Goal: Use online tool/utility: Utilize a website feature to perform a specific function

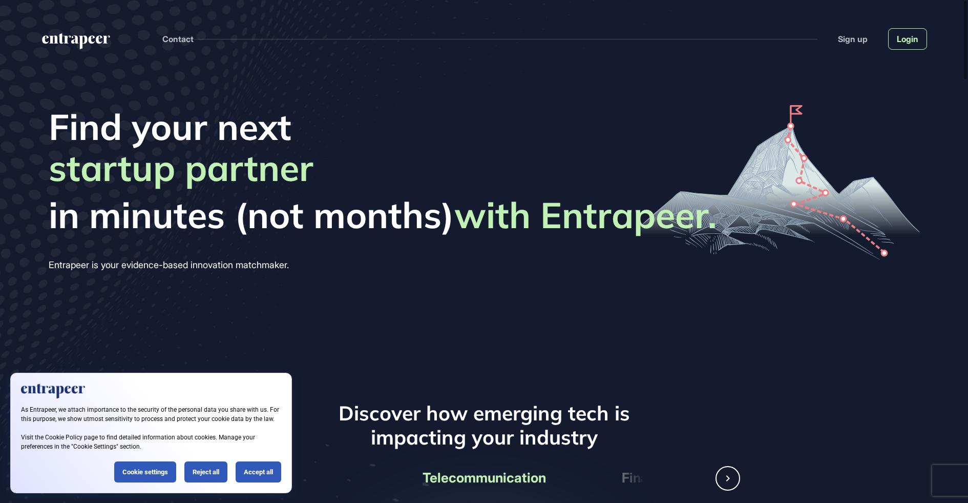
click at [923, 29] on link "Login" at bounding box center [908, 39] width 39 height 22
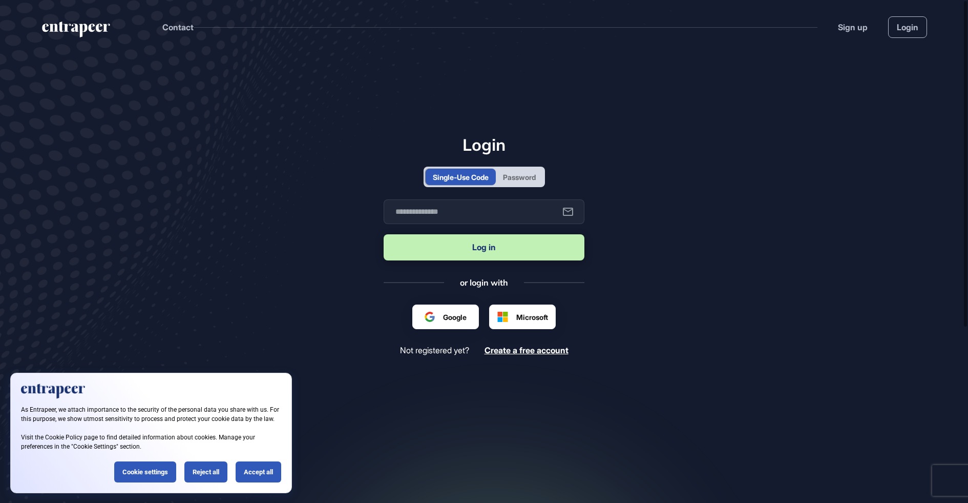
click at [540, 174] on div "Password" at bounding box center [519, 177] width 47 height 16
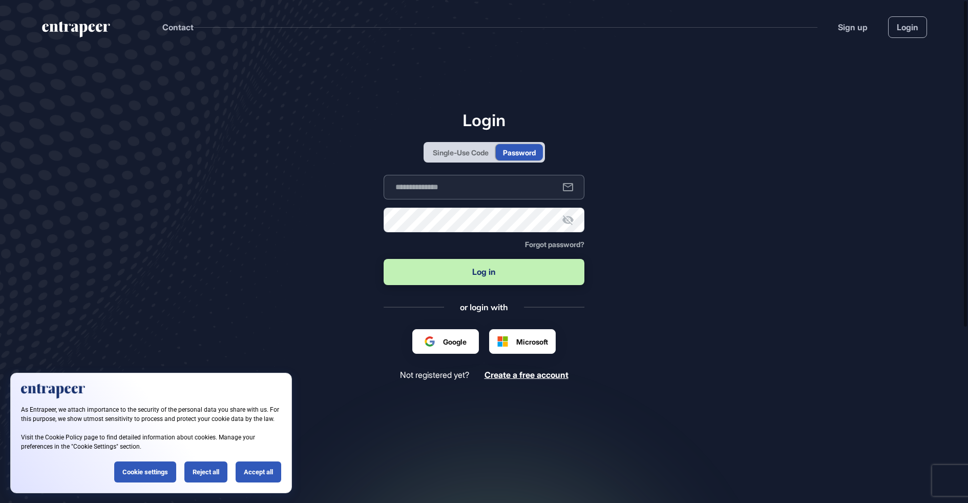
click at [515, 191] on input "text" at bounding box center [484, 187] width 201 height 25
type input "**********"
click at [508, 264] on button "Log in" at bounding box center [484, 272] width 201 height 26
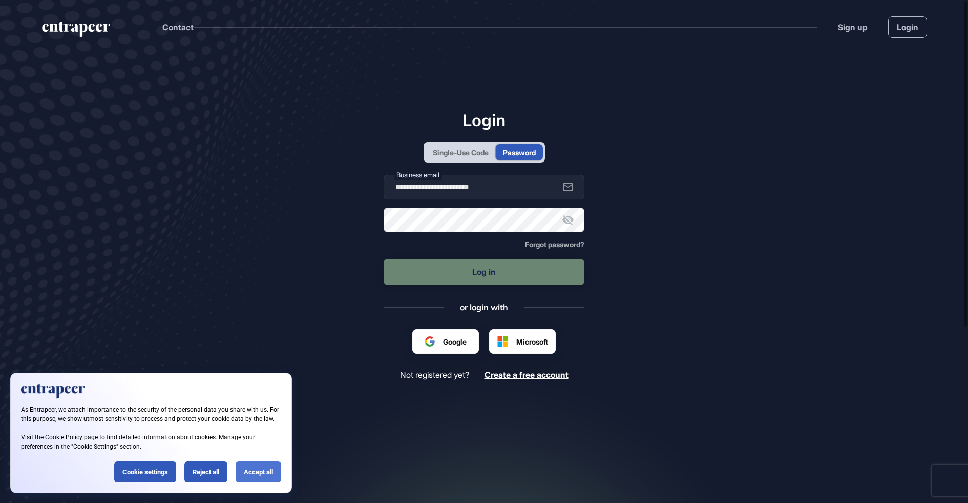
click at [251, 473] on div "Accept all" at bounding box center [259, 471] width 46 height 21
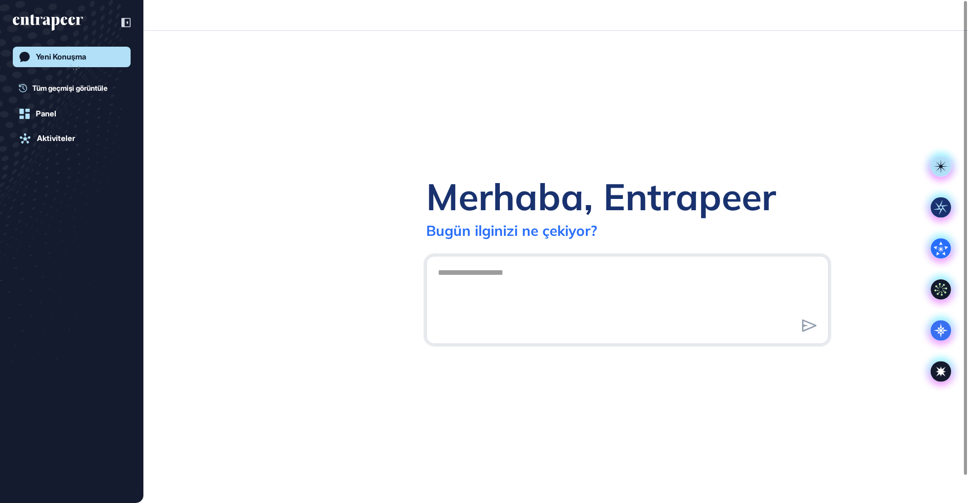
scroll to position [1, 1]
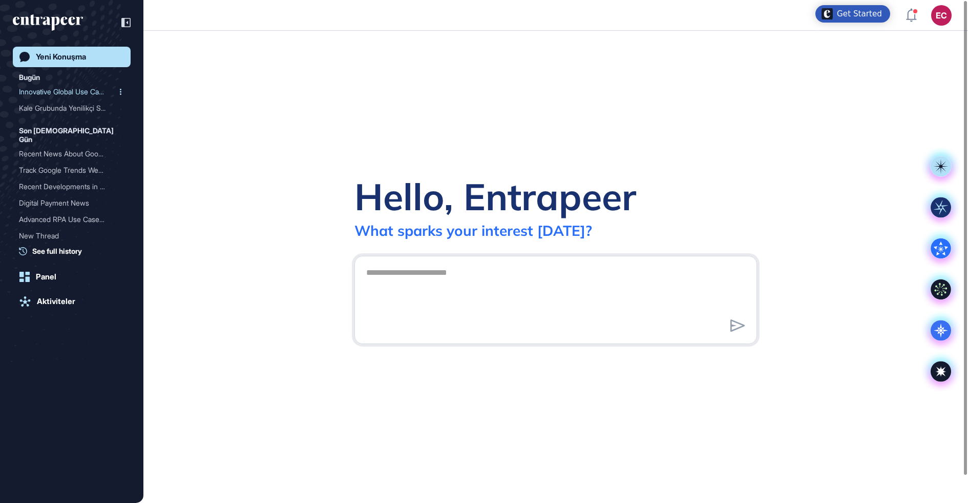
click at [74, 97] on div "Innovative Global Use Cas..." at bounding box center [67, 92] width 97 height 16
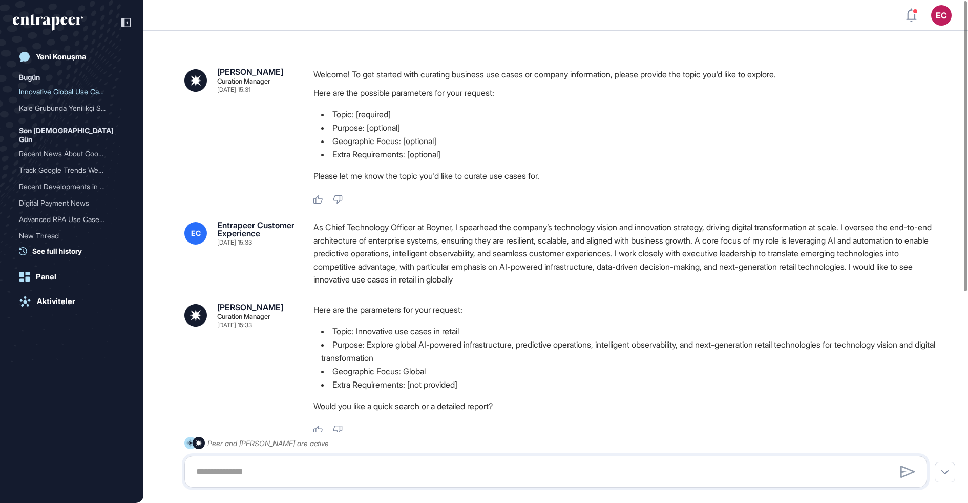
click at [366, 229] on div "As Chief Technology Officer at Boyner, I spearhead the company’s technology vis…" at bounding box center [625, 254] width 622 height 66
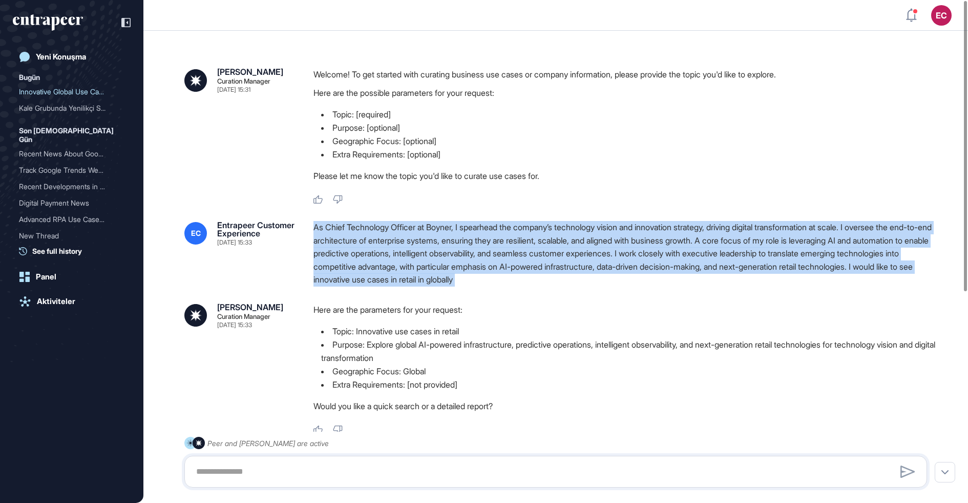
copy div "As Chief Technology Officer at Boyner, I spearhead the company’s technology vis…"
click at [85, 55] on div "Yeni Konuşma" at bounding box center [61, 56] width 50 height 9
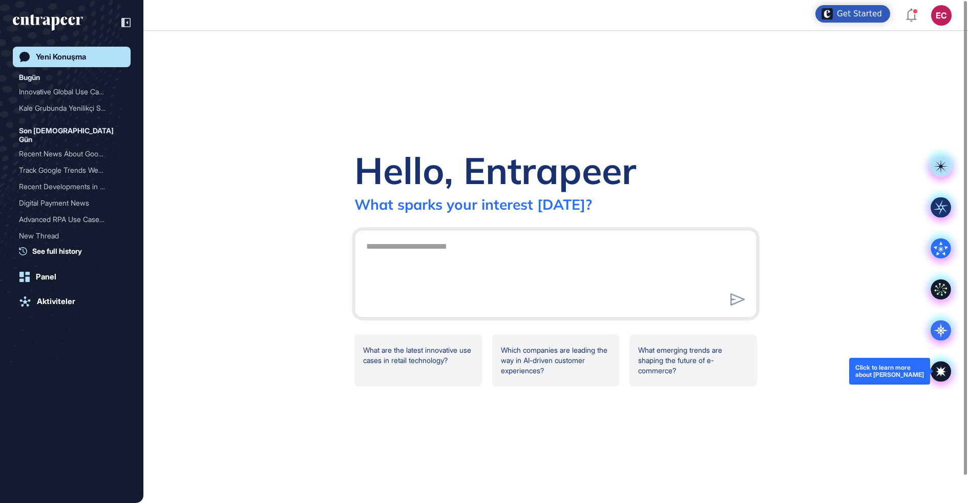
click at [955, 370] on div at bounding box center [941, 370] width 41 height 41
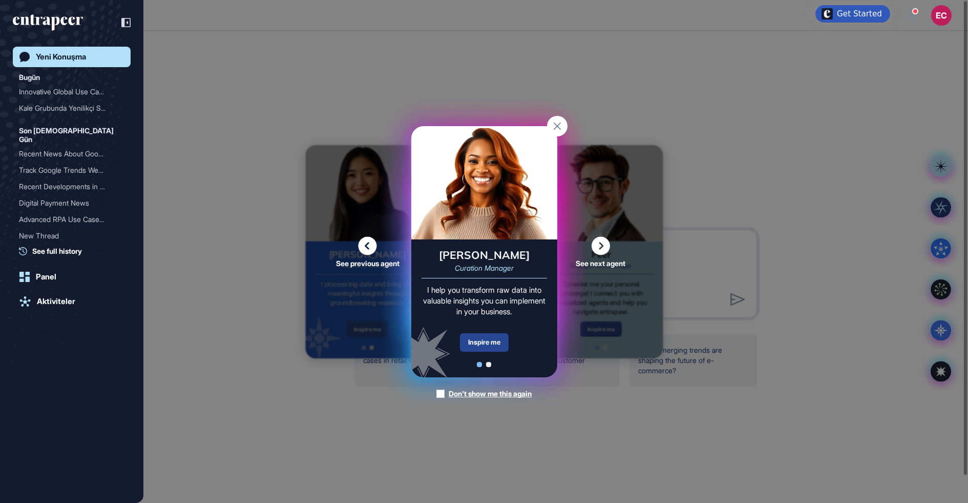
click at [488, 335] on div "Inspire me" at bounding box center [484, 342] width 49 height 18
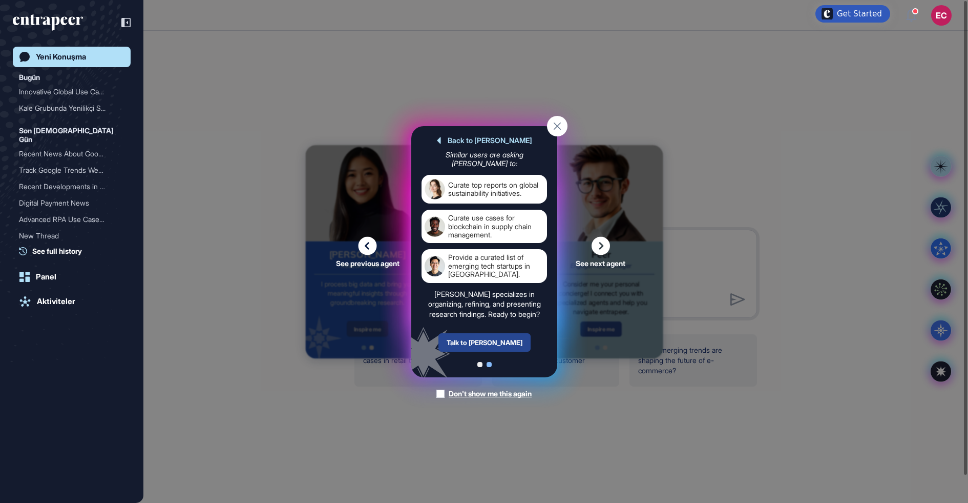
click at [494, 340] on div "Talk to Curie" at bounding box center [484, 342] width 92 height 18
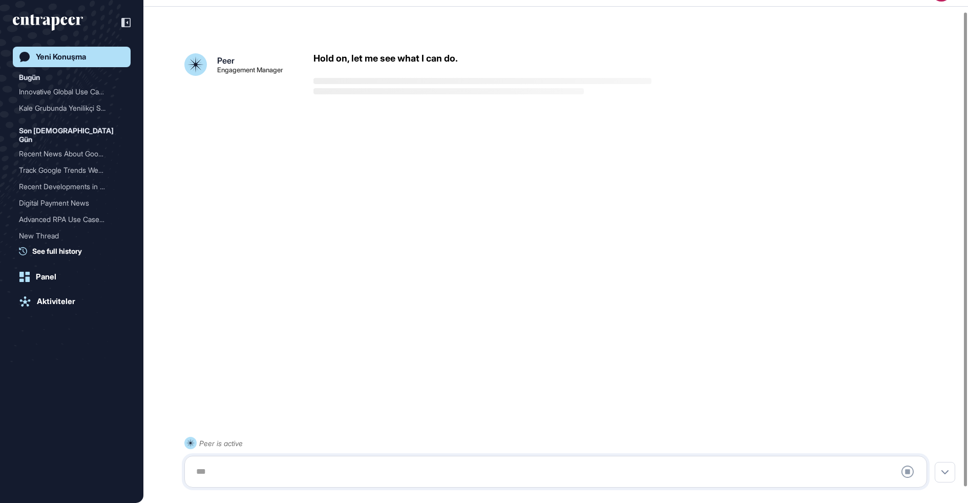
scroll to position [28, 0]
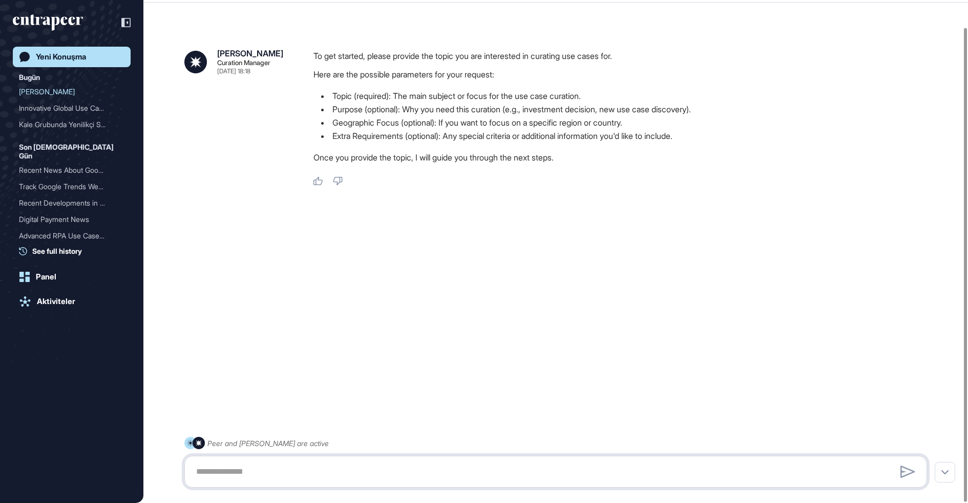
click at [371, 466] on textarea at bounding box center [556, 471] width 732 height 20
paste textarea "**********"
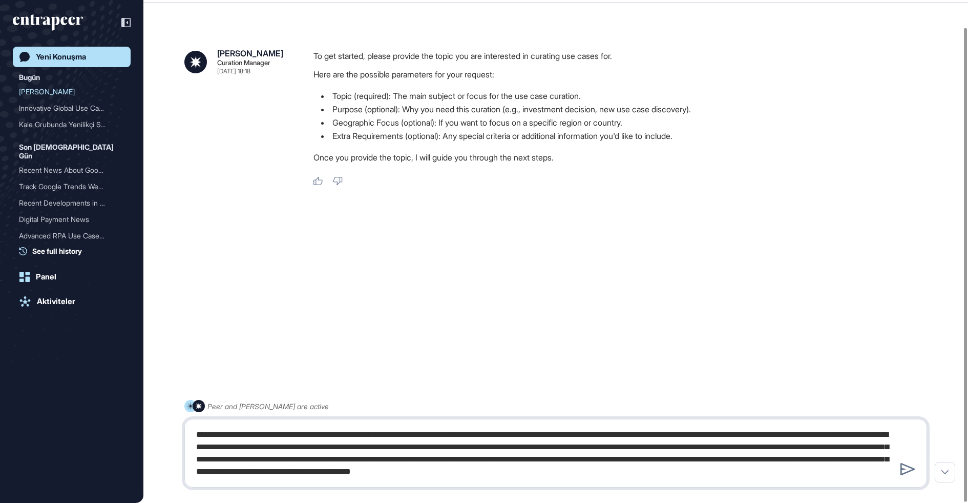
type textarea "**********"
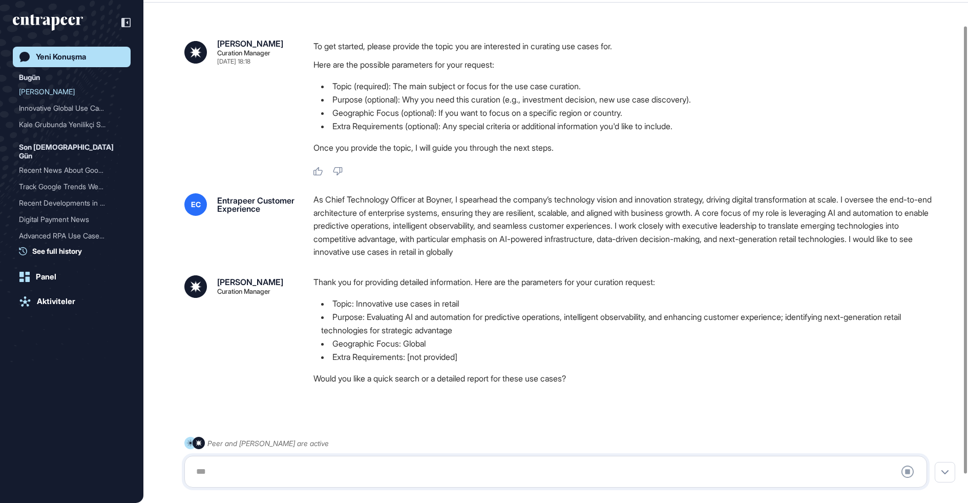
scroll to position [60, 0]
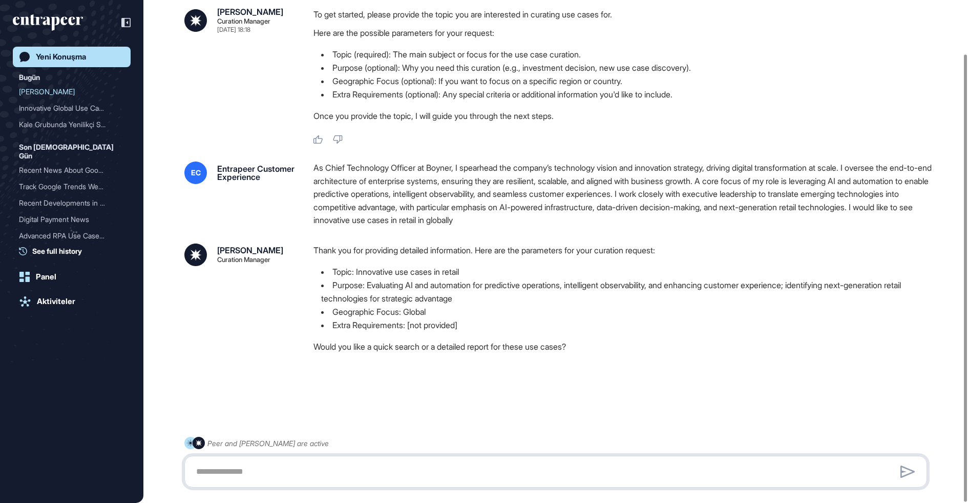
click at [399, 471] on textarea at bounding box center [556, 471] width 732 height 20
type textarea "**********"
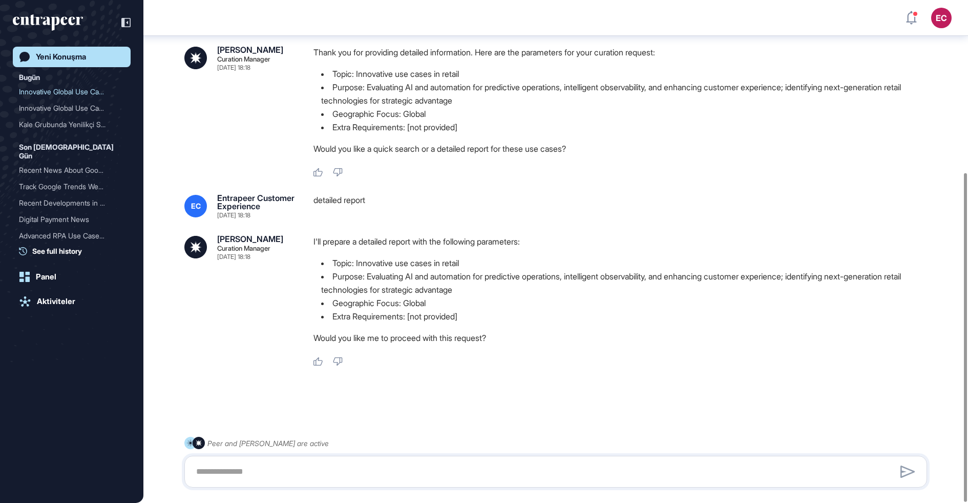
scroll to position [264, 0]
click at [408, 470] on textarea at bounding box center [556, 471] width 732 height 20
type textarea "***"
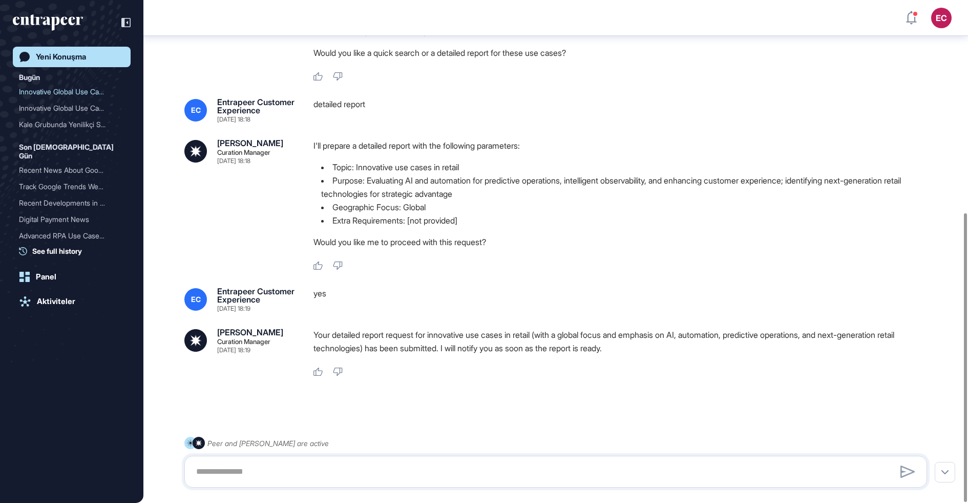
scroll to position [369, 0]
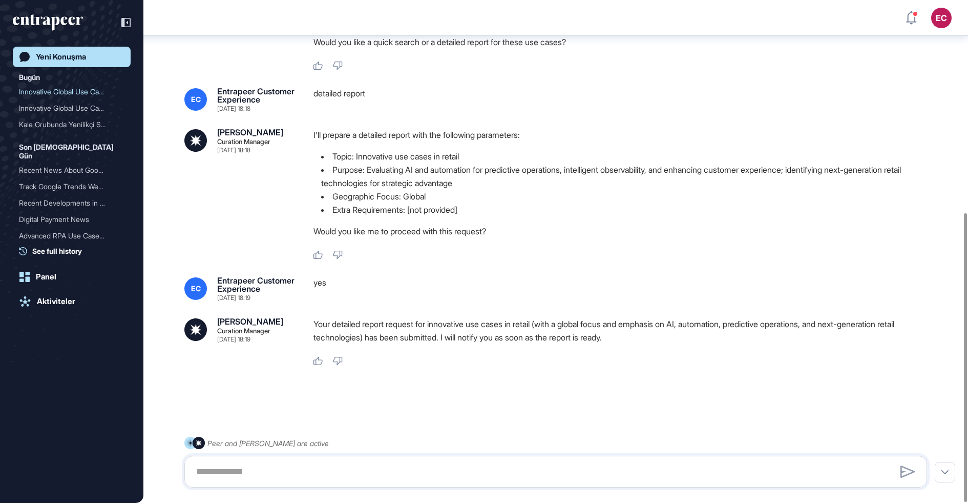
click at [369, 339] on p "Your detailed report request for innovative use cases in retail (with a global …" at bounding box center [625, 330] width 622 height 27
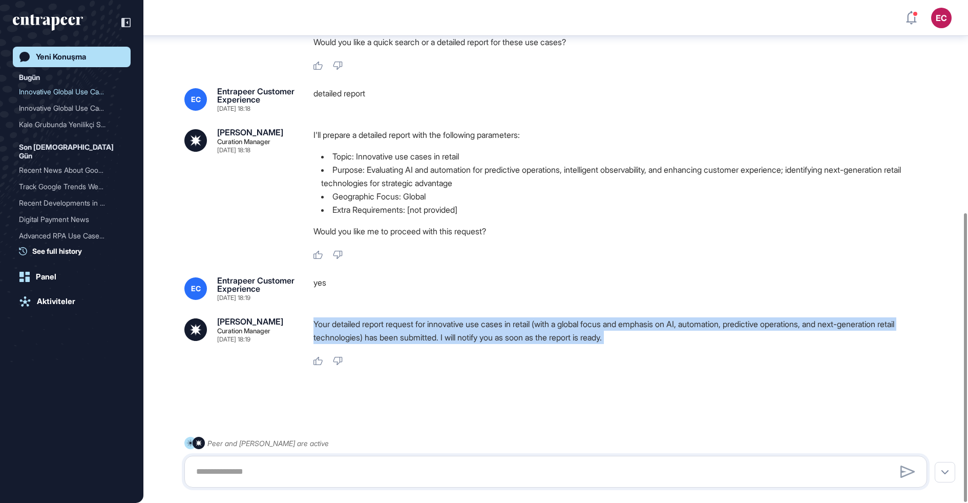
click at [369, 339] on p "Your detailed report request for innovative use cases in retail (with a global …" at bounding box center [625, 330] width 622 height 27
click at [351, 331] on p "Your detailed report request for innovative use cases in retail (with a global …" at bounding box center [625, 330] width 622 height 27
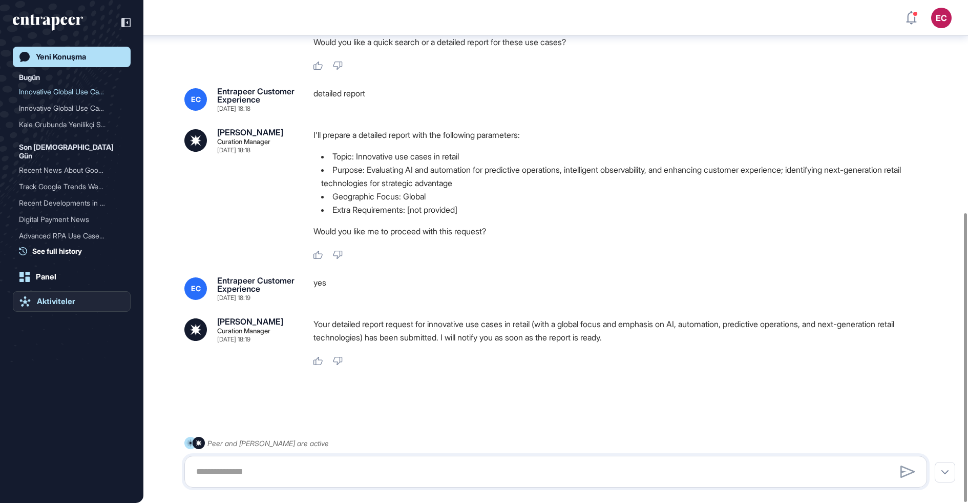
click at [79, 297] on link "Aktiviteler" at bounding box center [72, 301] width 118 height 20
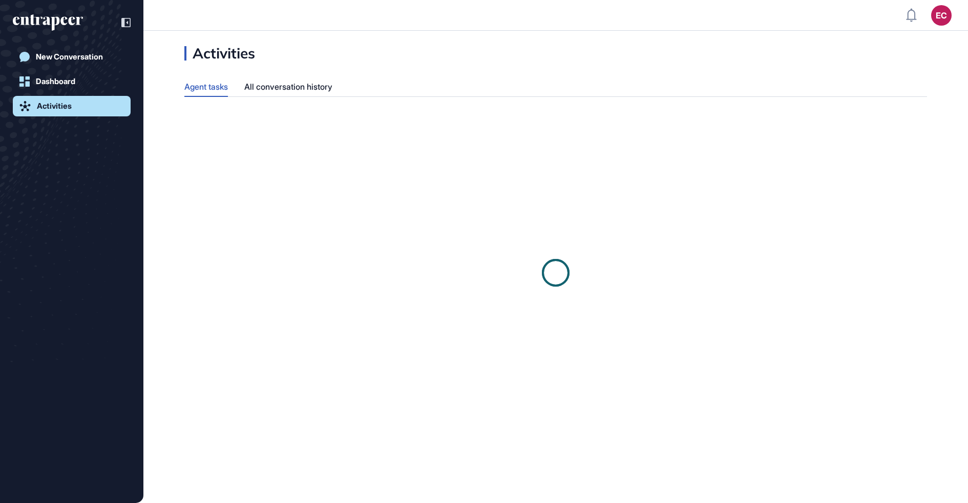
scroll to position [1, 1]
click at [251, 87] on div "All conversation history" at bounding box center [288, 87] width 88 height 20
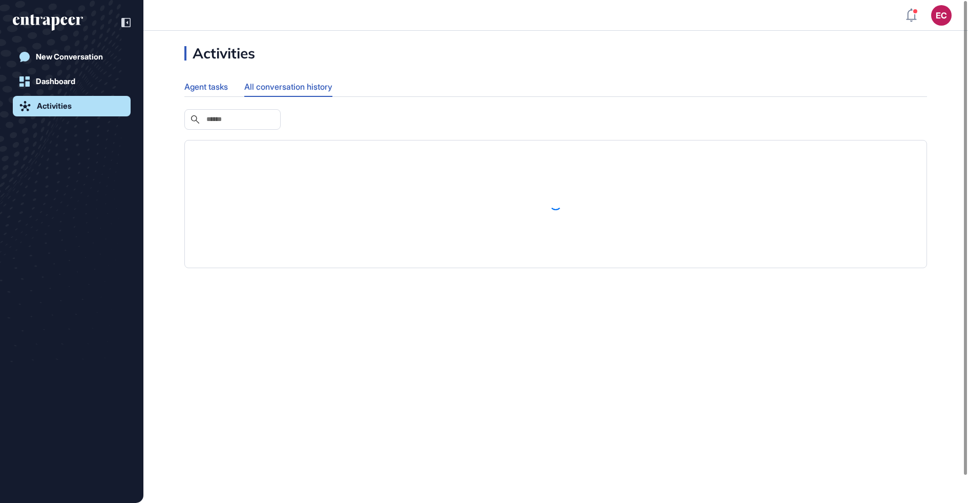
click at [203, 84] on div "Agent tasks" at bounding box center [206, 87] width 44 height 20
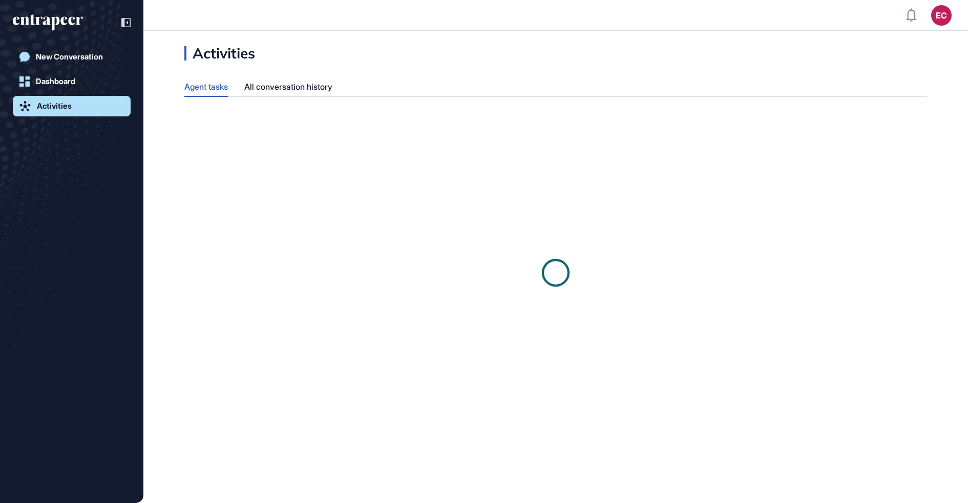
scroll to position [1, 1]
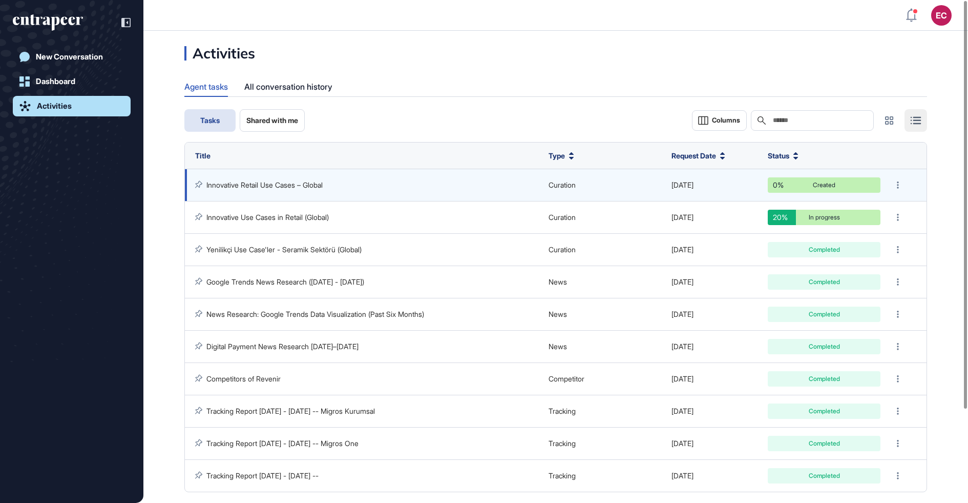
click at [276, 185] on link "Innovative Retail Use Cases – Global" at bounding box center [264, 184] width 116 height 9
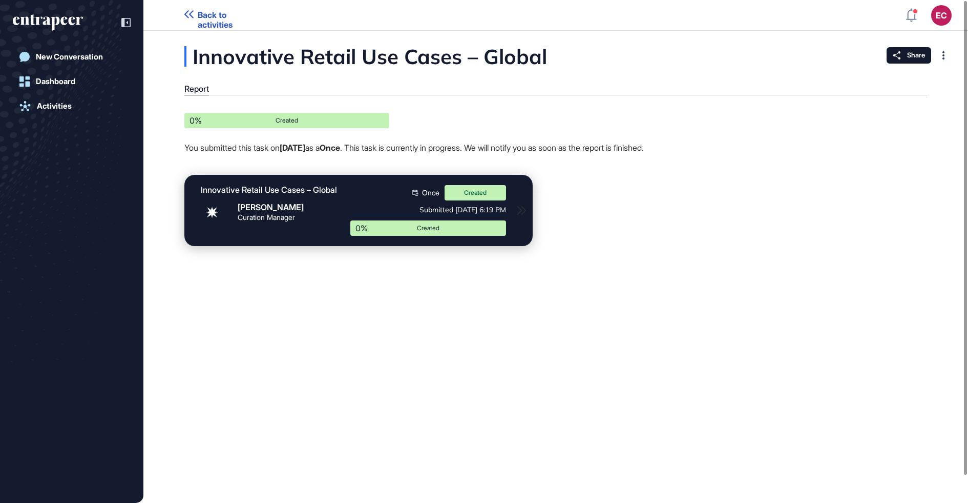
click at [59, 23] on icon "entrapeer-logo" at bounding box center [48, 22] width 70 height 16
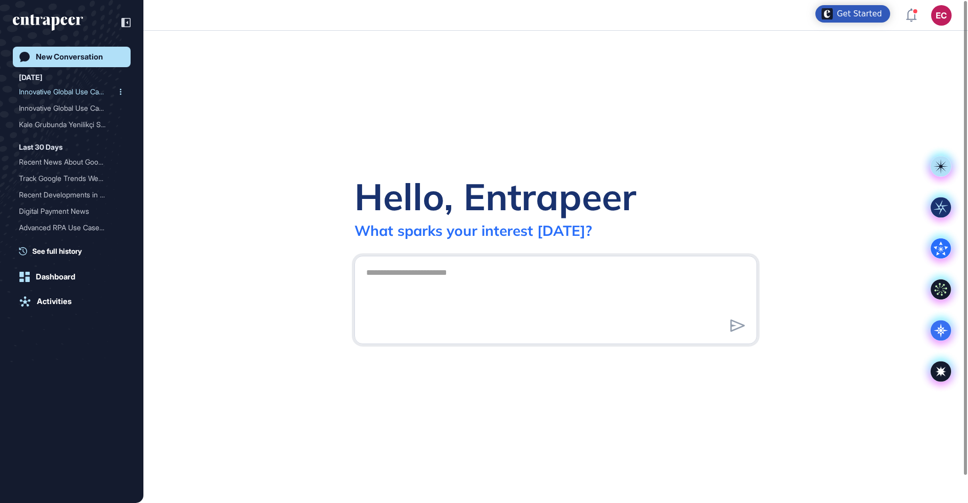
click at [69, 94] on div "Innovative Global Use Cas..." at bounding box center [67, 92] width 97 height 16
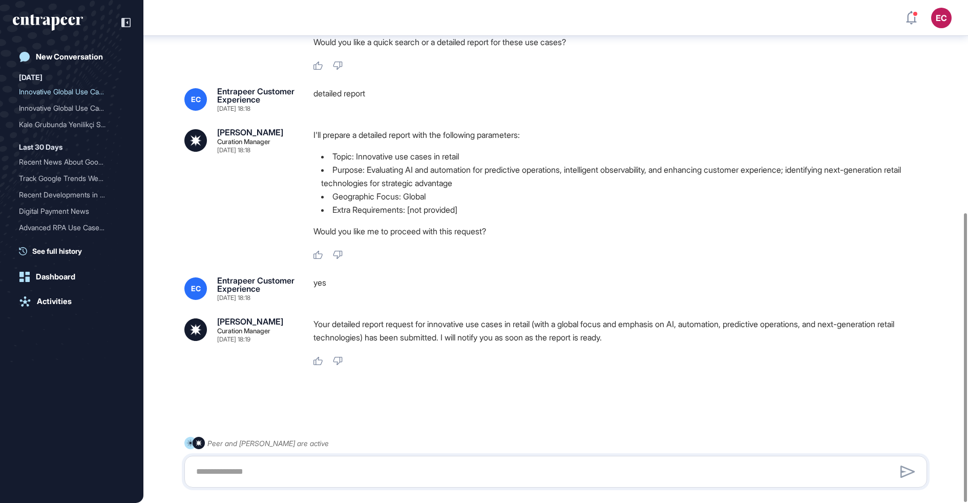
scroll to position [369, 0]
click at [334, 464] on textarea at bounding box center [556, 471] width 732 height 20
type textarea "**"
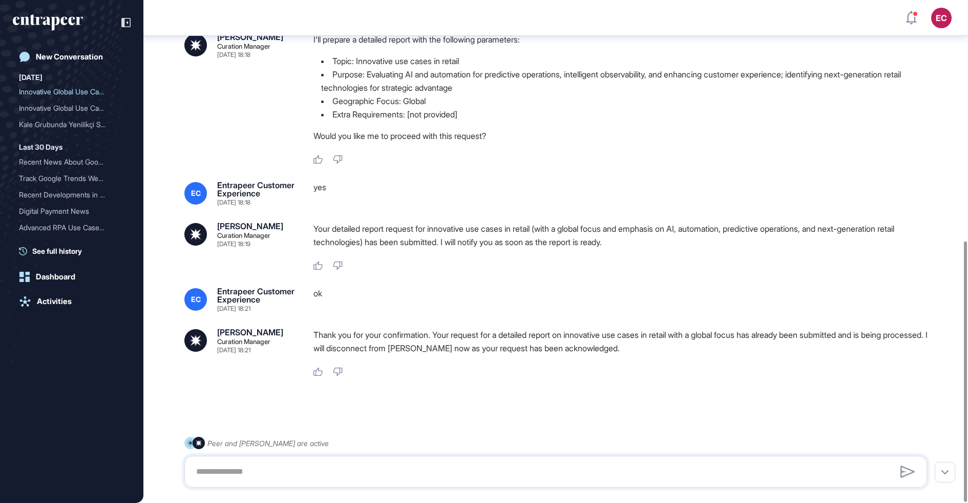
scroll to position [476, 0]
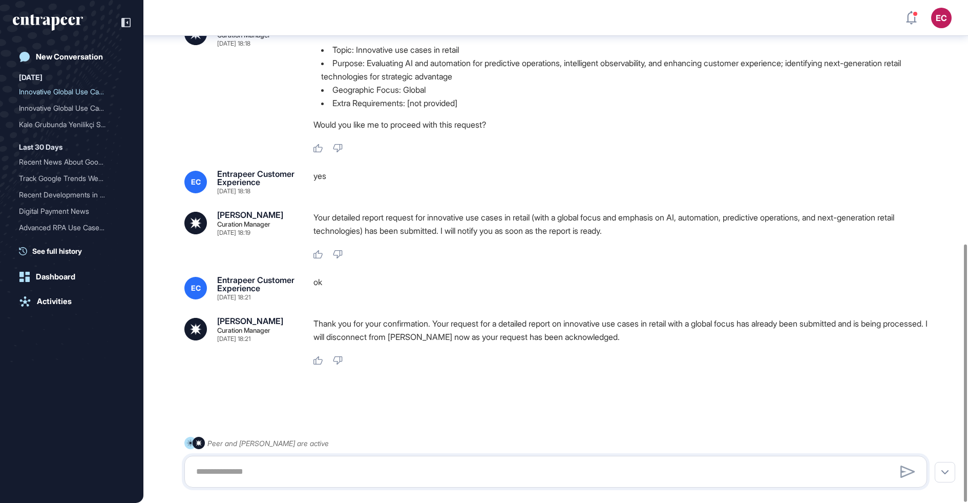
click at [403, 340] on p "Thank you for your confirmation. Your request for a detailed report on innovati…" at bounding box center [625, 330] width 622 height 27
click at [62, 250] on span "See full history" at bounding box center [57, 250] width 50 height 11
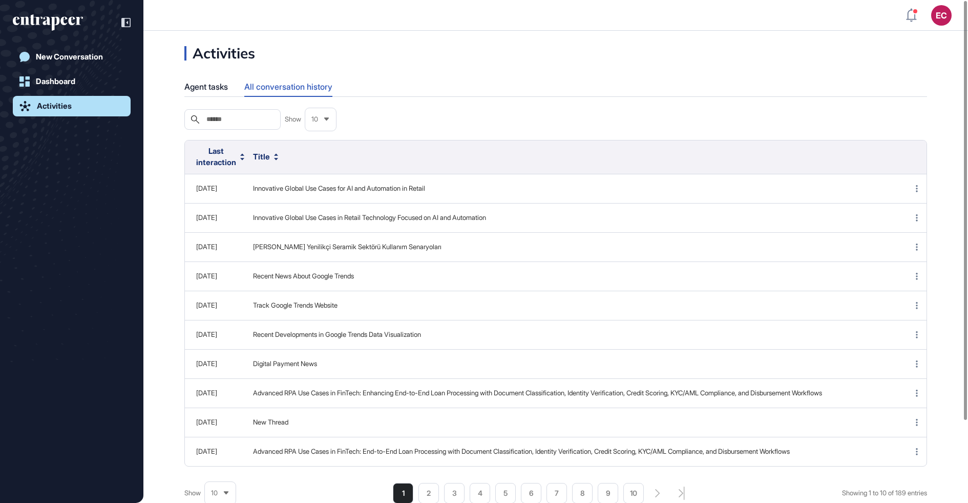
click at [56, 127] on div "New Conversation Dashboard Activities" at bounding box center [72, 262] width 118 height 430
click at [56, 119] on div "New Conversation Dashboard Activities" at bounding box center [72, 262] width 118 height 430
click at [53, 110] on div "Activities" at bounding box center [54, 105] width 35 height 9
click at [209, 79] on div "Agent tasks" at bounding box center [206, 87] width 44 height 20
